Goal: Information Seeking & Learning: Learn about a topic

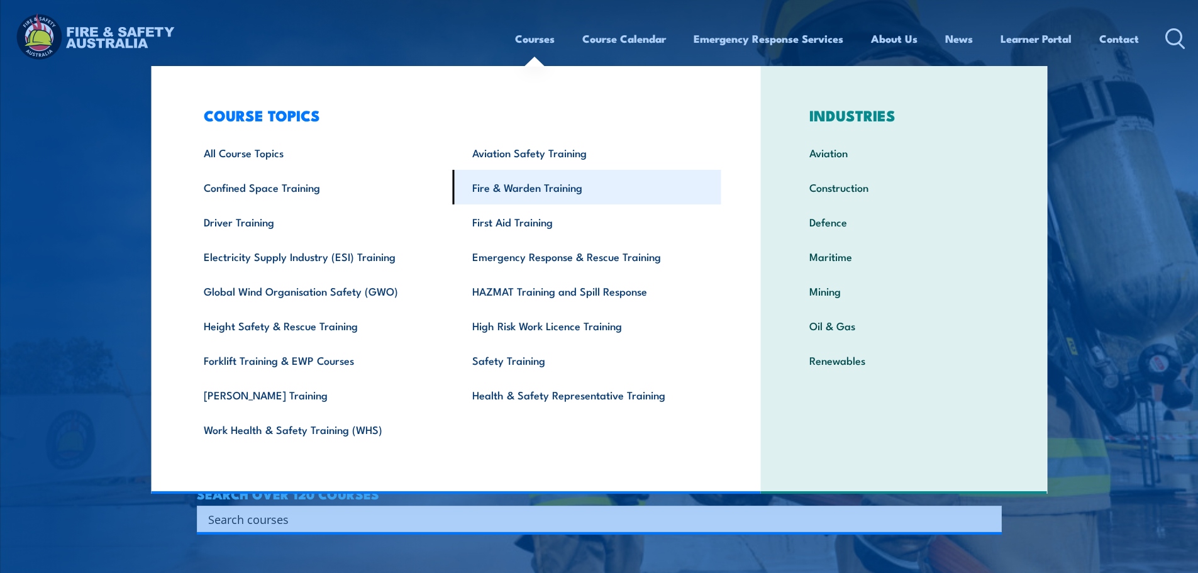
click at [533, 186] on link "Fire & Warden Training" at bounding box center [587, 187] width 269 height 35
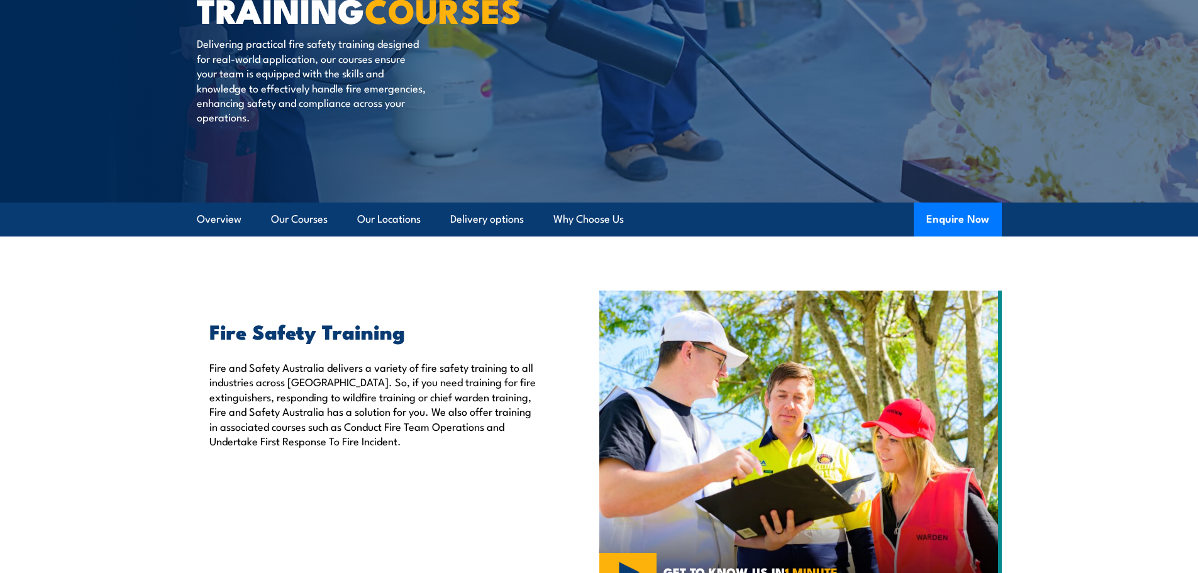
scroll to position [252, 0]
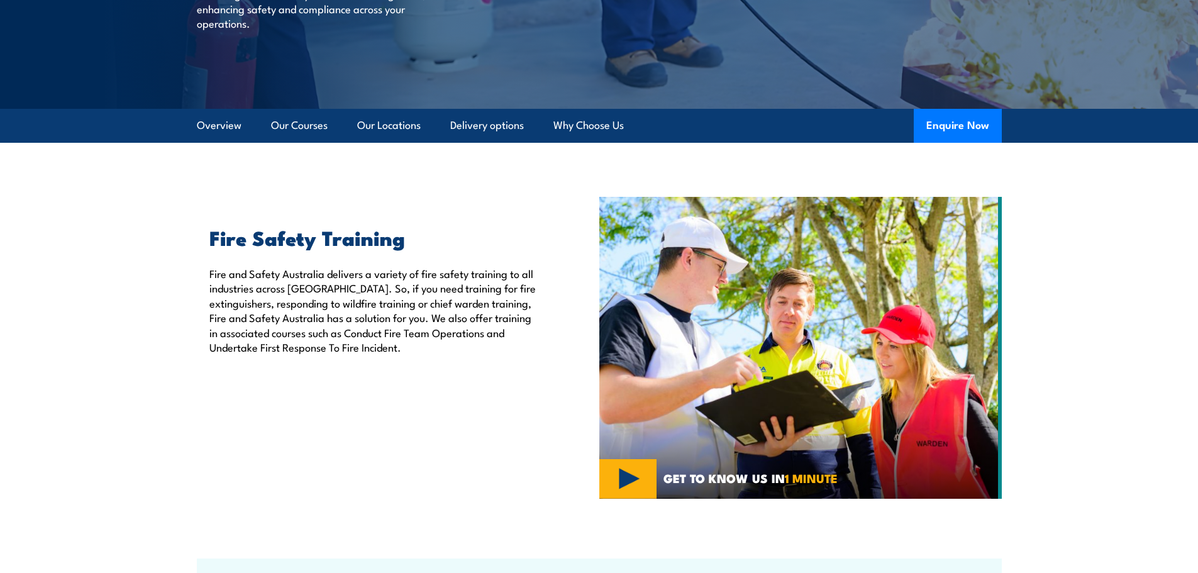
click at [642, 481] on img at bounding box center [800, 348] width 403 height 302
click at [286, 126] on link "Our Courses" at bounding box center [299, 125] width 57 height 33
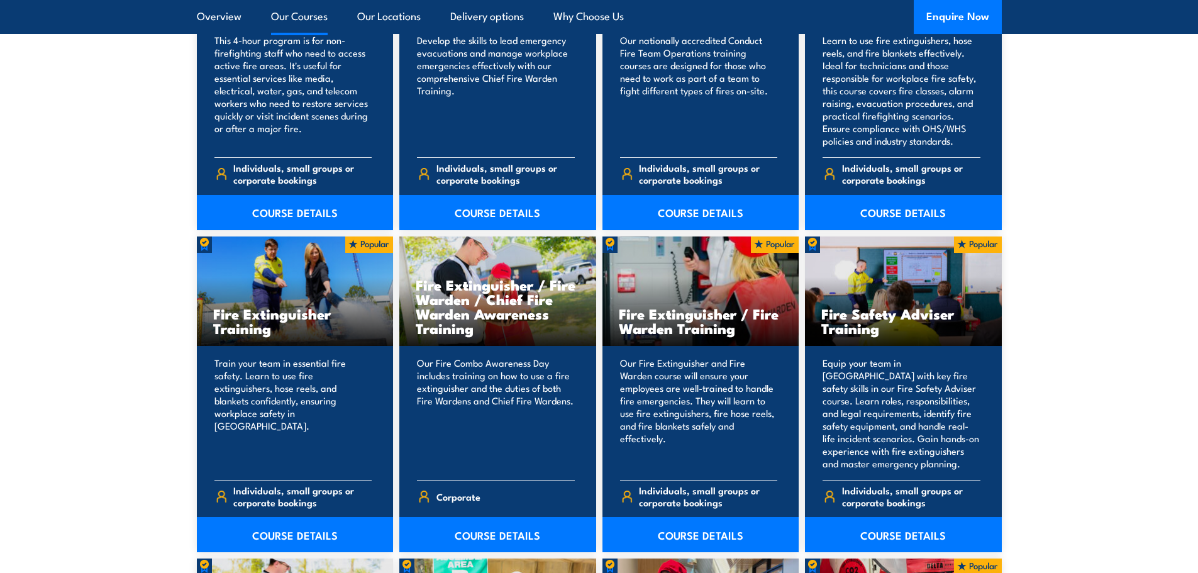
scroll to position [1032, 0]
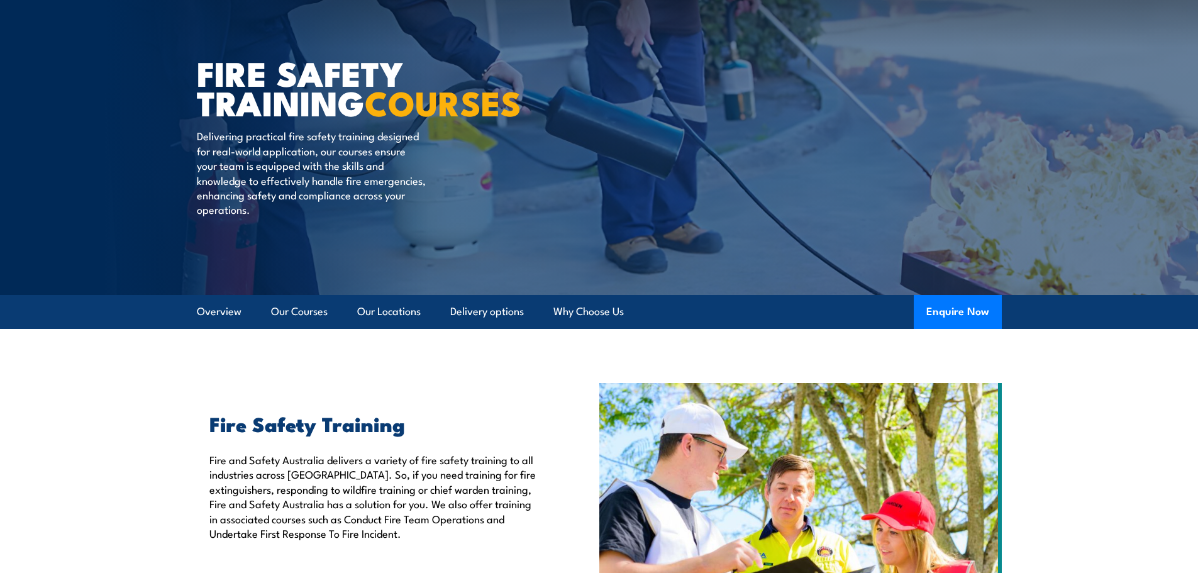
scroll to position [59, 0]
